Goal: Information Seeking & Learning: Learn about a topic

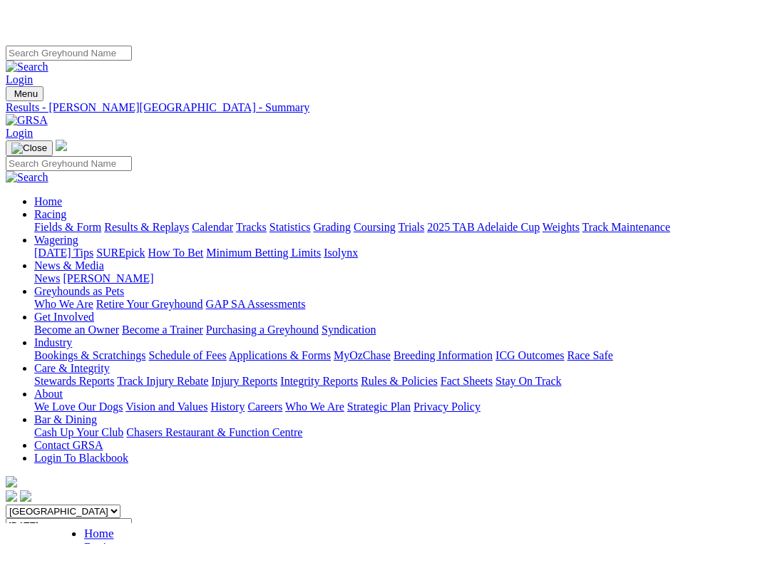
scroll to position [168, 0]
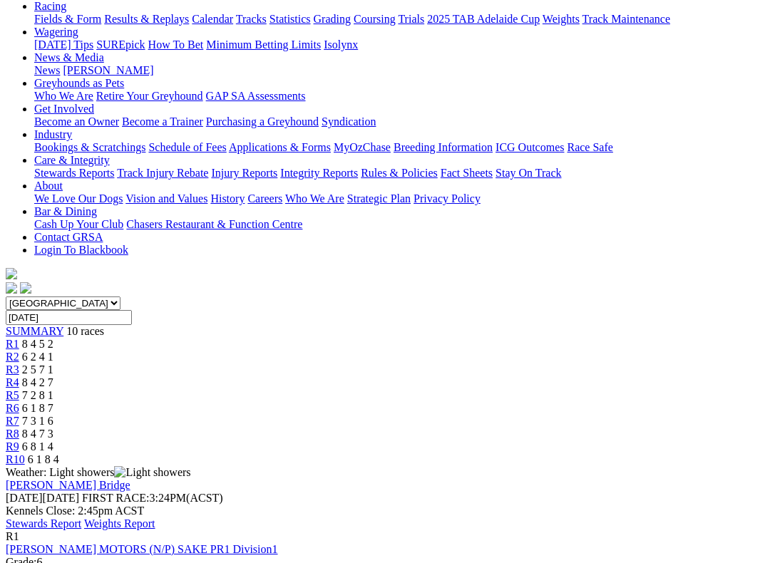
click at [81, 483] on link "Stewards Report" at bounding box center [44, 524] width 76 height 12
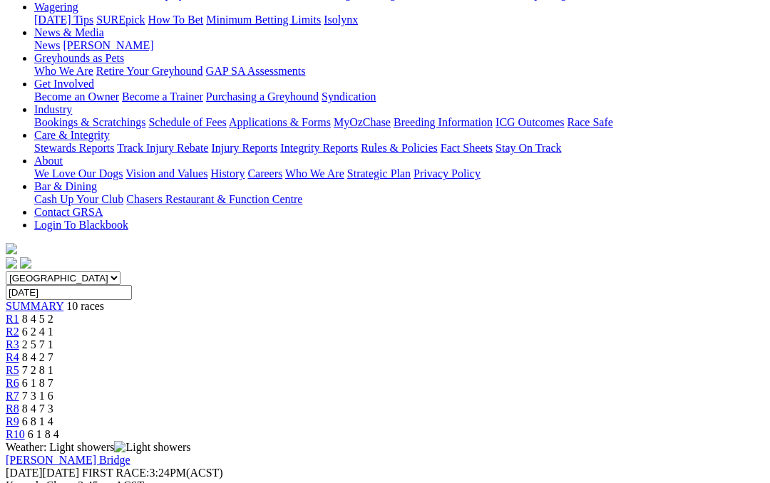
scroll to position [0, 0]
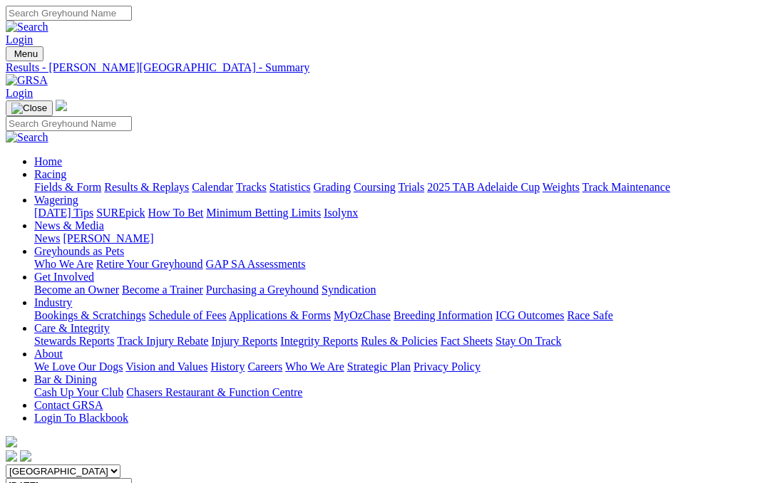
click at [61, 181] on link "Fields & Form" at bounding box center [67, 187] width 67 height 12
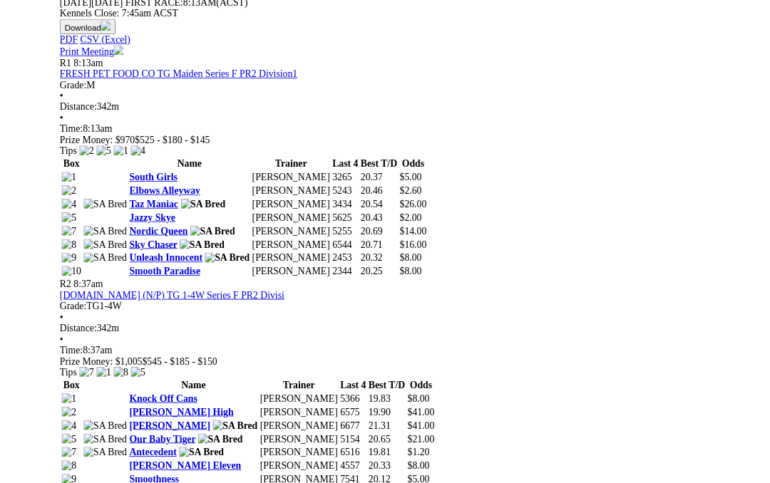
scroll to position [0, 9]
